Goal: Task Accomplishment & Management: Manage account settings

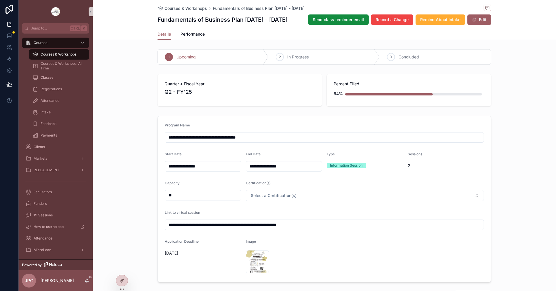
scroll to position [405, 0]
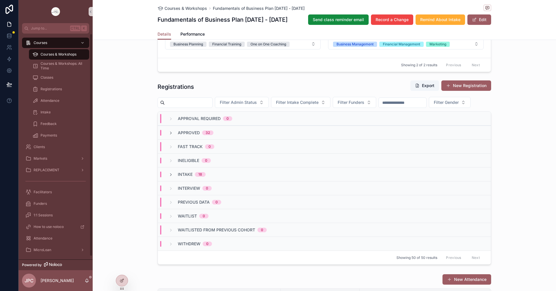
click at [80, 58] on div "Courses & Workshops" at bounding box center [58, 54] width 53 height 9
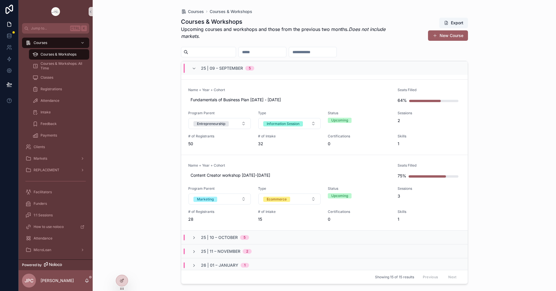
scroll to position [58, 0]
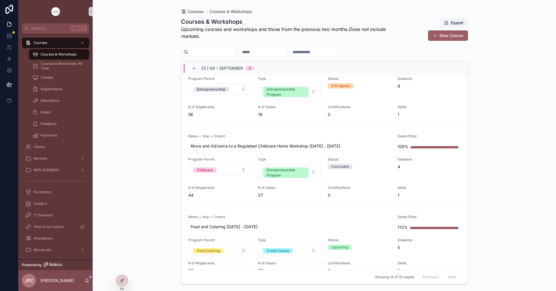
click at [193, 70] on icon "scrollable content" at bounding box center [194, 68] width 5 height 5
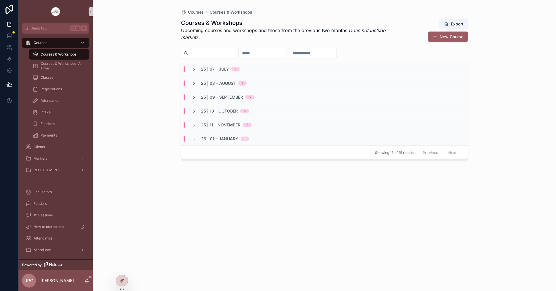
scroll to position [0, 0]
click at [193, 109] on icon "scrollable content" at bounding box center [194, 111] width 5 height 5
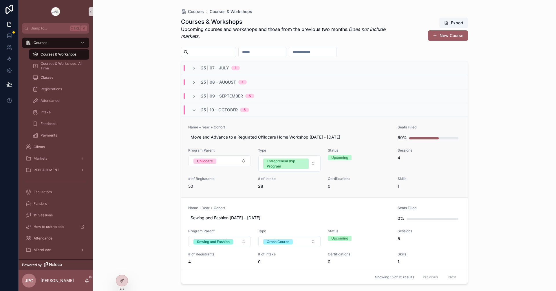
click at [274, 126] on span "Name + Year + Cohort" at bounding box center [289, 127] width 203 height 5
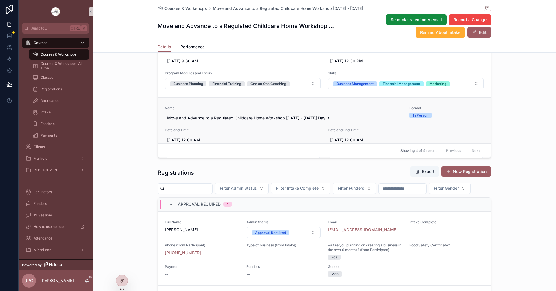
scroll to position [376, 0]
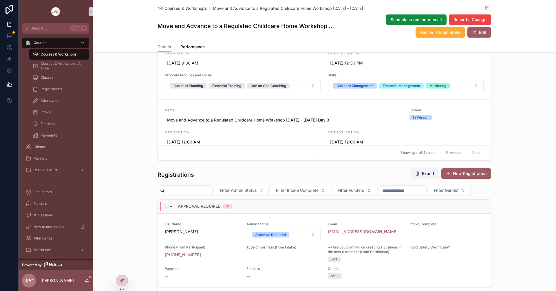
click at [169, 209] on icon "scrollable content" at bounding box center [171, 206] width 5 height 5
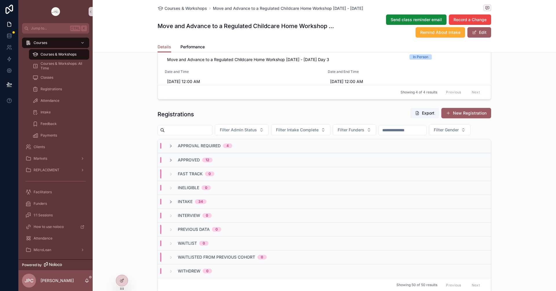
scroll to position [550, 0]
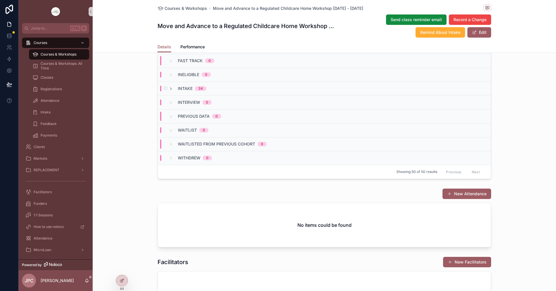
click at [173, 91] on div "Intake 34" at bounding box center [188, 89] width 38 height 6
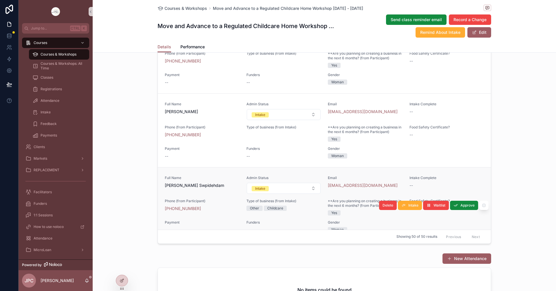
scroll to position [2338, 0]
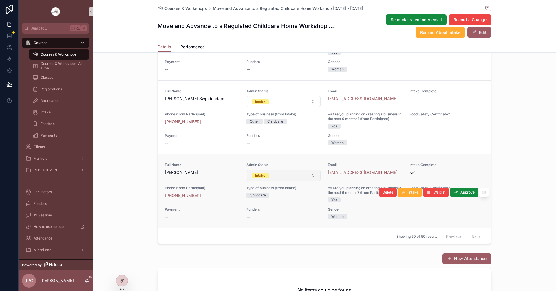
click at [309, 181] on button "Intake" at bounding box center [284, 175] width 74 height 11
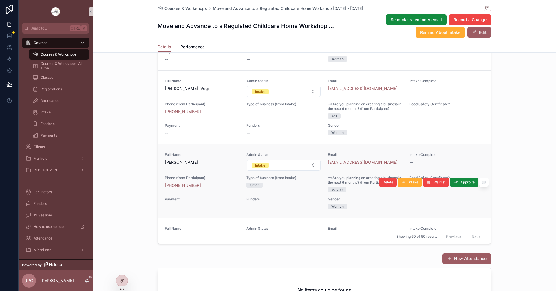
scroll to position [2512, 0]
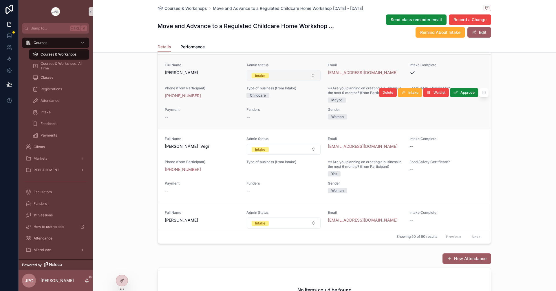
click at [290, 81] on button "Intake" at bounding box center [284, 75] width 74 height 11
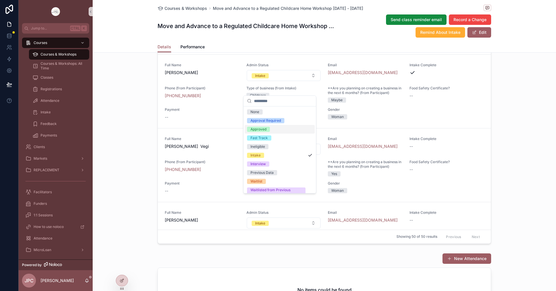
click at [262, 131] on div "Approved" at bounding box center [258, 129] width 16 height 5
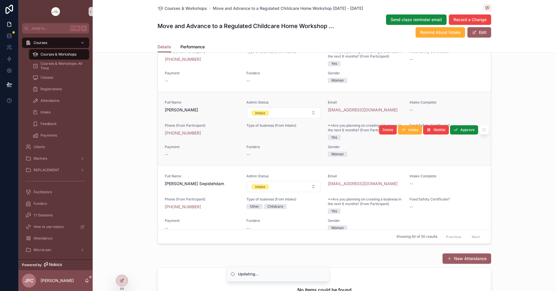
scroll to position [2309, 0]
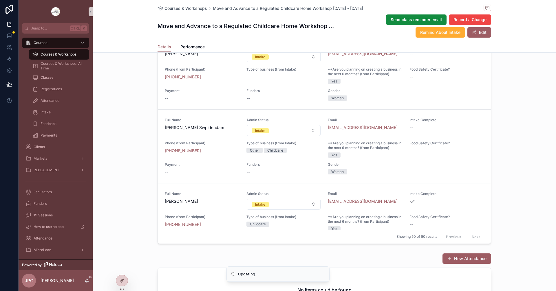
drag, startPoint x: 364, startPoint y: 202, endPoint x: 373, endPoint y: 204, distance: 9.6
click at [373, 204] on link "Full Name [PERSON_NAME] Admin Status Intake Email [EMAIL_ADDRESS][DOMAIN_NAME] …" at bounding box center [324, 220] width 333 height 74
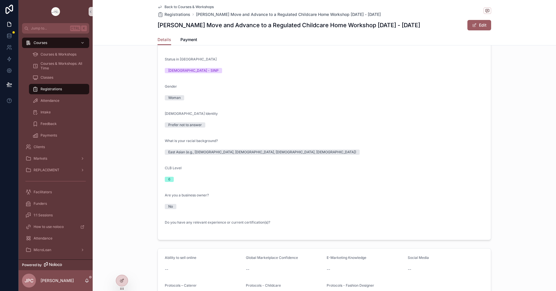
scroll to position [145, 0]
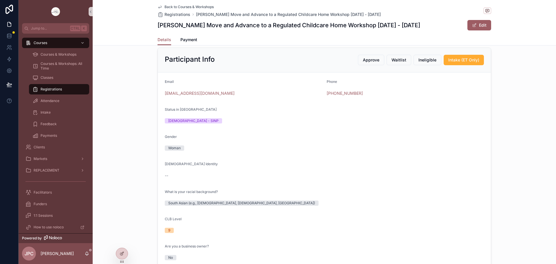
scroll to position [174, 0]
